Goal: Check status: Check status

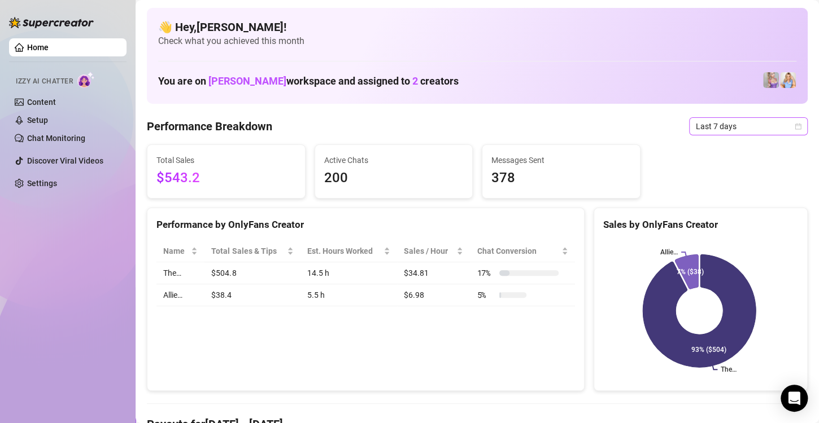
click at [783, 126] on span "Last 7 days" at bounding box center [747, 126] width 105 height 17
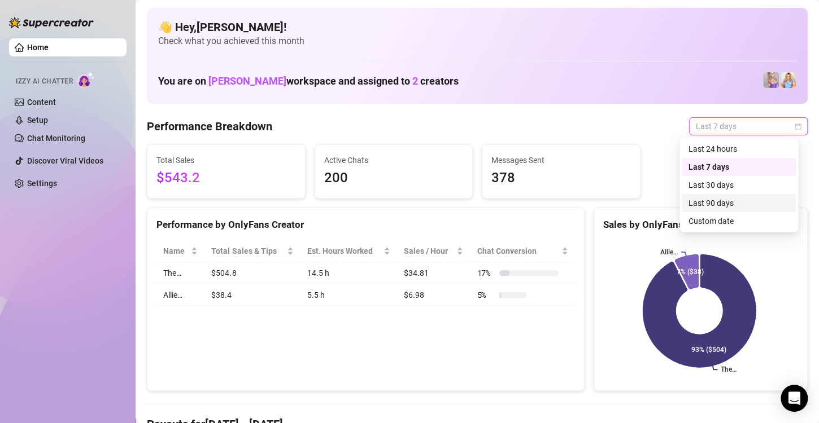
click at [728, 205] on div "Last 90 days" at bounding box center [738, 203] width 100 height 12
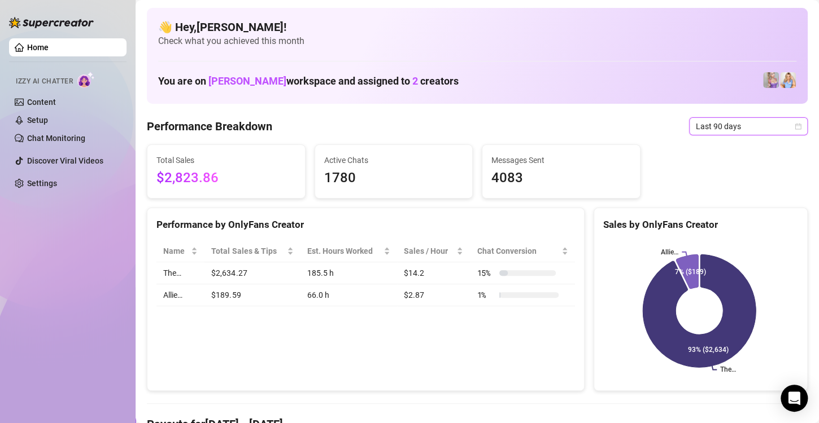
click at [794, 126] on icon "calendar" at bounding box center [797, 126] width 7 height 7
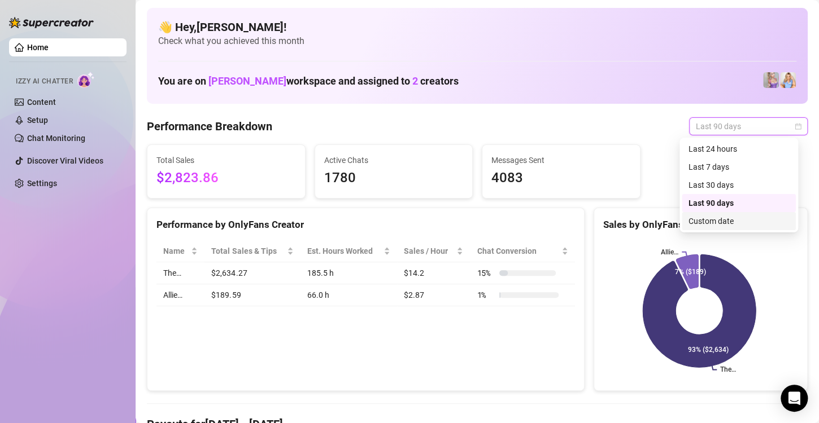
click at [728, 225] on div "Custom date" at bounding box center [738, 221] width 100 height 12
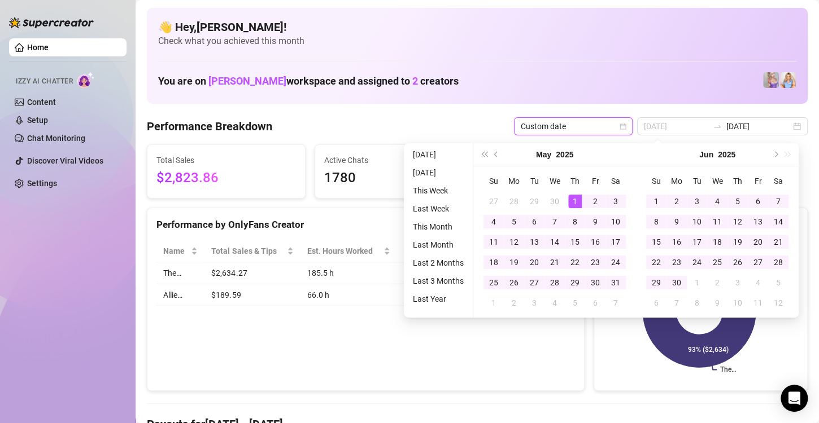
type input "[DATE]"
click at [577, 202] on div "1" at bounding box center [575, 202] width 14 height 14
click at [776, 156] on button "Next month (PageDown)" at bounding box center [774, 154] width 12 height 23
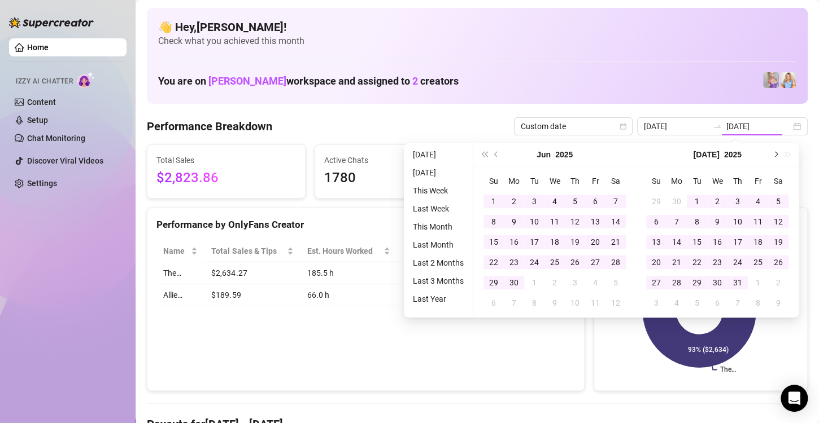
click at [776, 156] on button "Next month (PageDown)" at bounding box center [774, 154] width 12 height 23
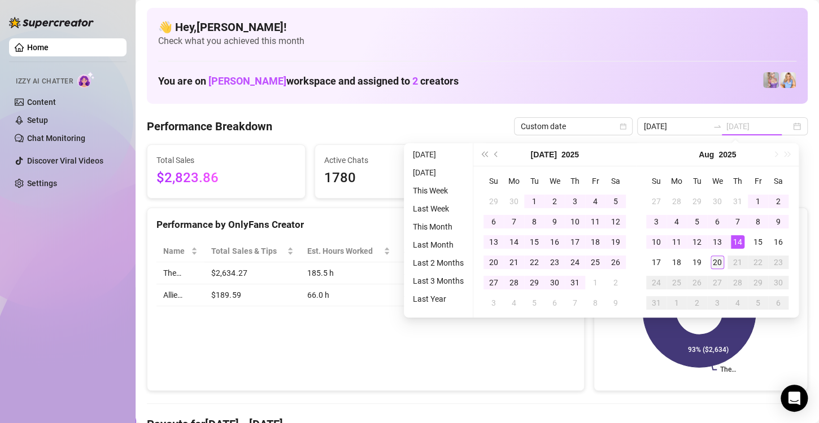
type input "[DATE]"
click at [717, 264] on div "20" at bounding box center [717, 263] width 14 height 14
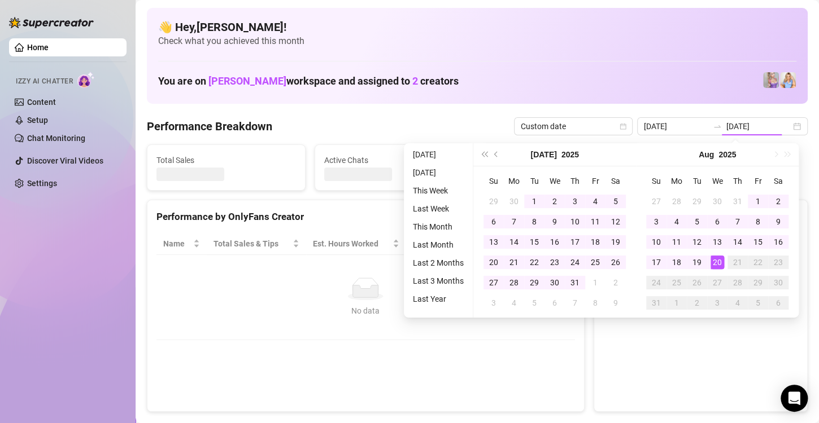
type input "[DATE]"
